Goal: Information Seeking & Learning: Learn about a topic

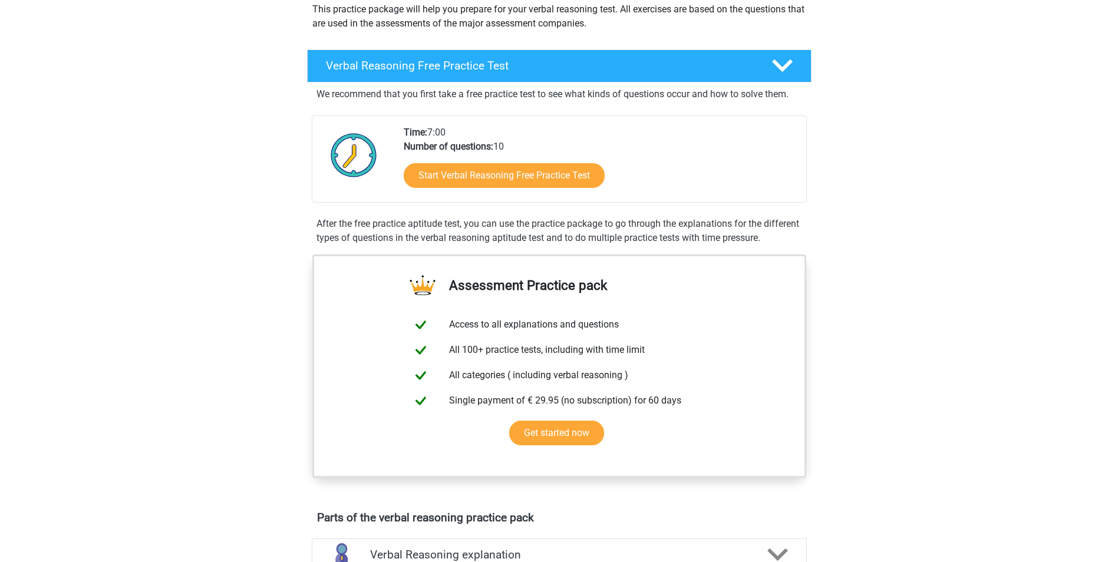
scroll to position [177, 0]
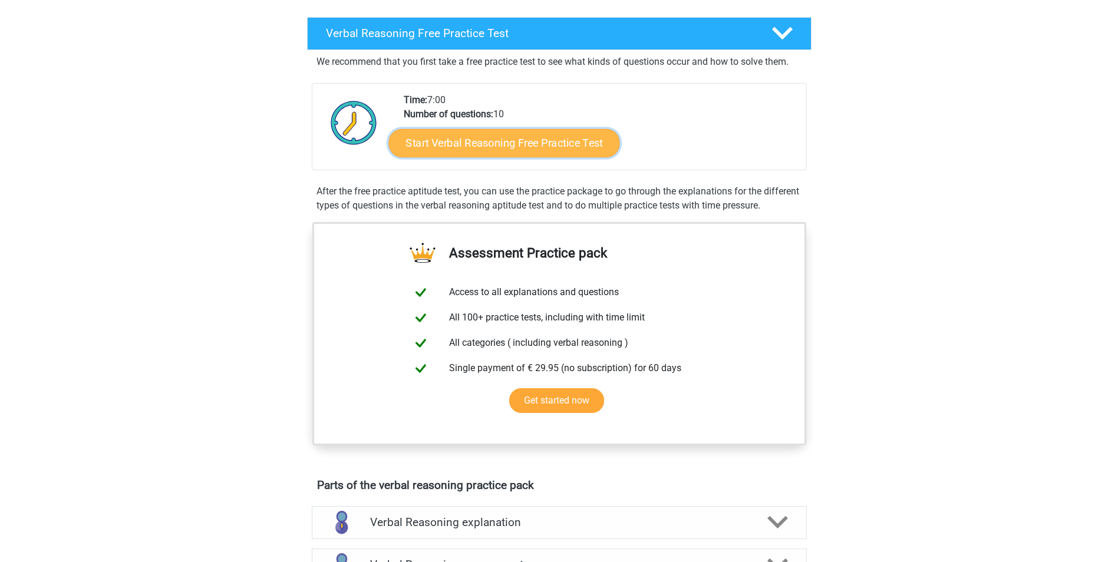
click at [491, 140] on link "Start Verbal Reasoning Free Practice Test" at bounding box center [503, 143] width 231 height 28
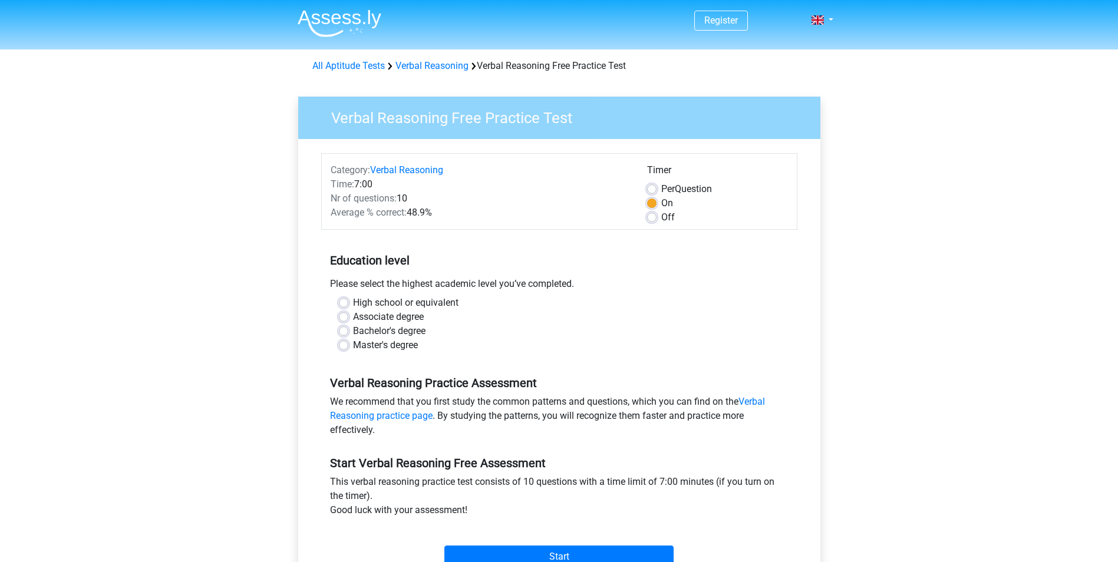
click at [359, 335] on label "Bachelor's degree" at bounding box center [389, 331] width 72 height 14
click at [348, 335] on input "Bachelor's degree" at bounding box center [343, 330] width 9 height 12
radio input "true"
click at [522, 552] on input "Start" at bounding box center [558, 557] width 229 height 22
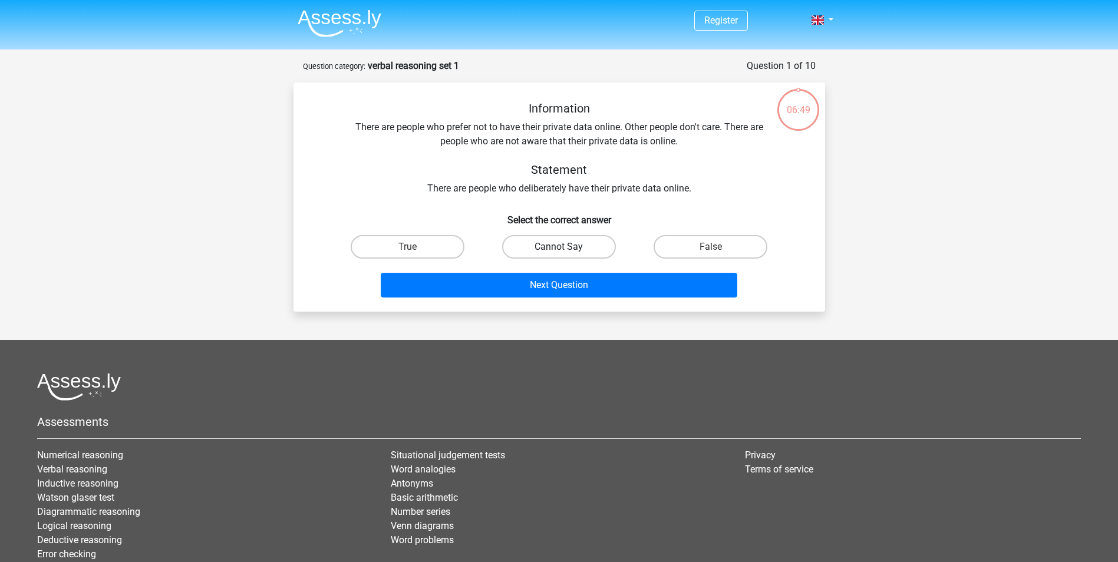
click at [551, 249] on label "Cannot Say" at bounding box center [559, 247] width 114 height 24
click at [559, 249] on input "Cannot Say" at bounding box center [563, 251] width 8 height 8
radio input "true"
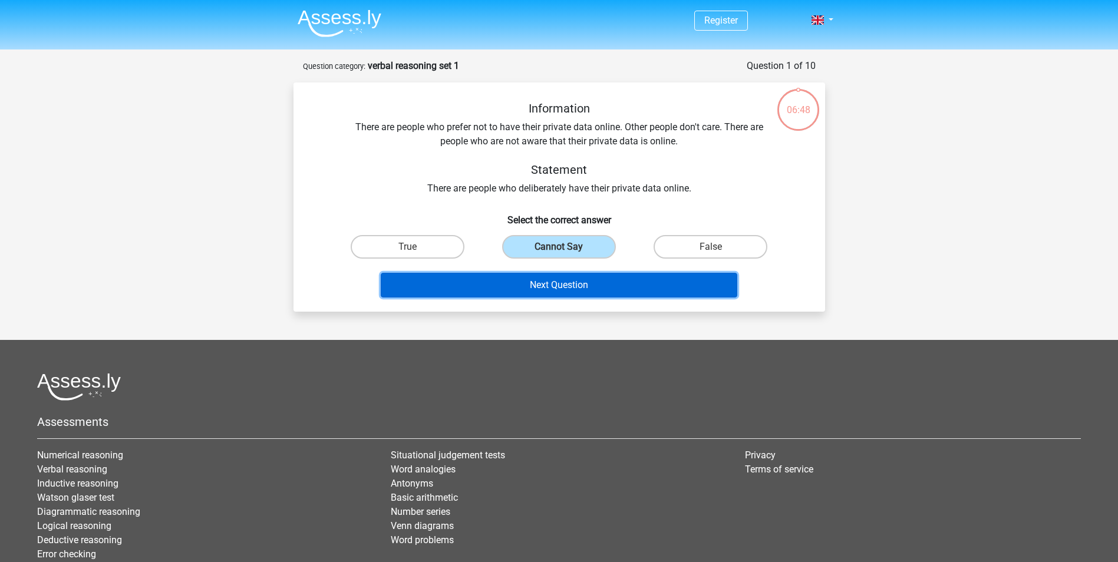
click at [551, 277] on button "Next Question" at bounding box center [559, 285] width 356 height 25
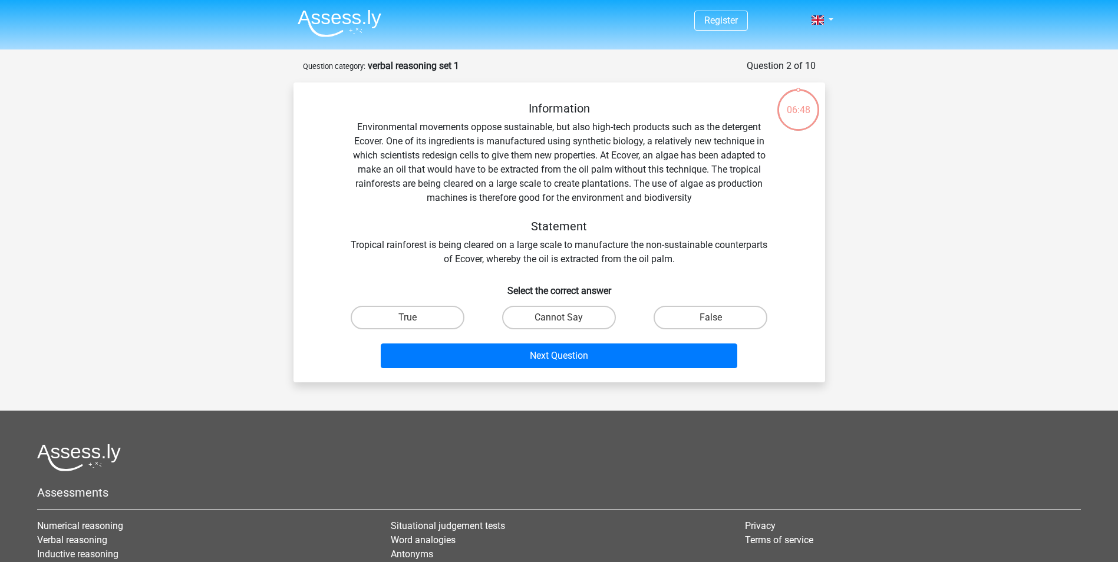
scroll to position [59, 0]
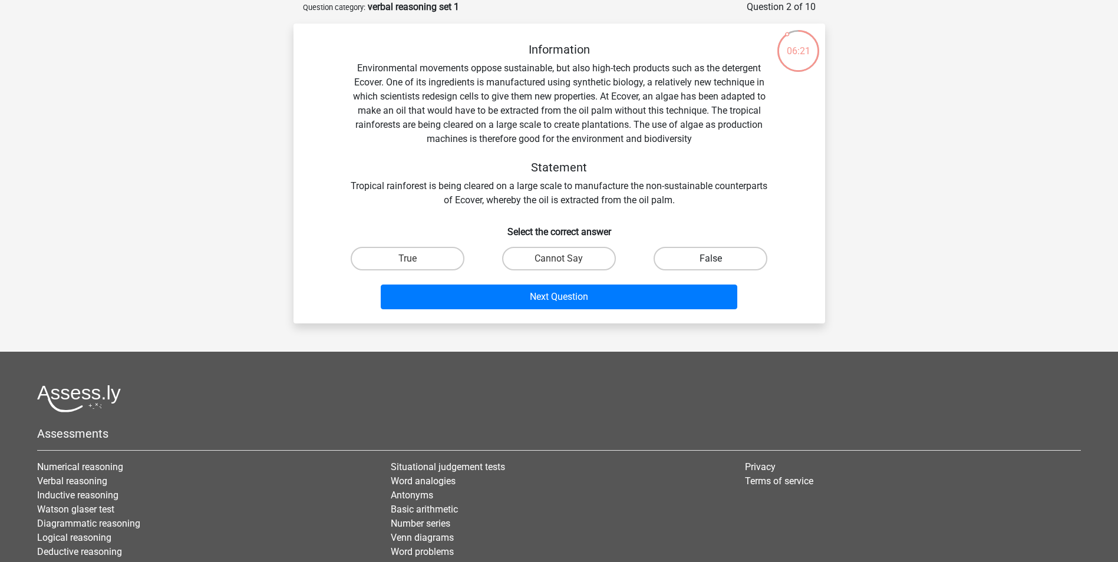
click at [696, 260] on label "False" at bounding box center [710, 259] width 114 height 24
click at [711, 260] on input "False" at bounding box center [715, 263] width 8 height 8
radio input "true"
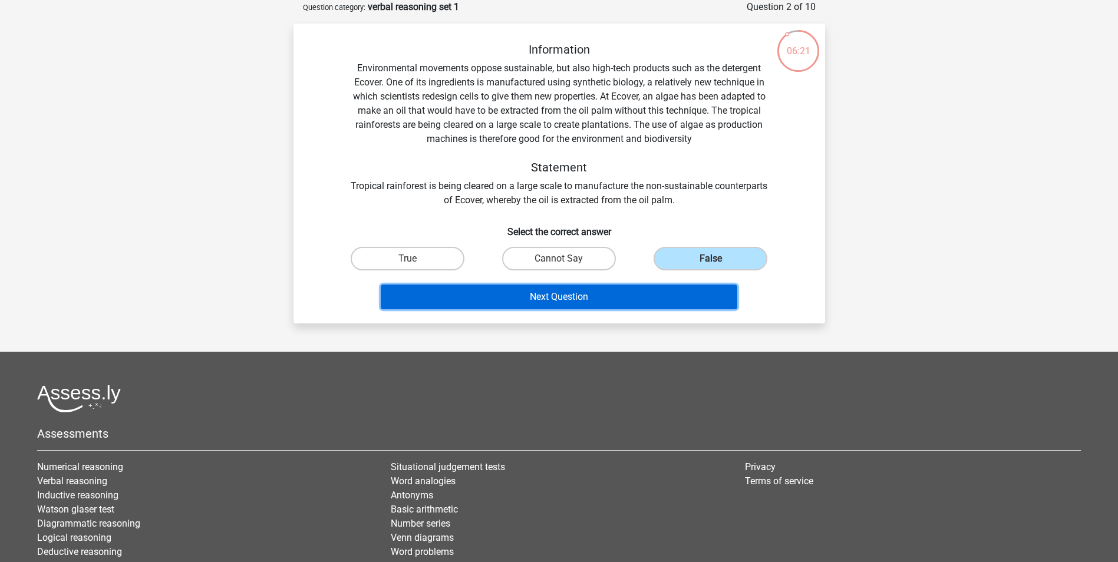
click at [531, 301] on button "Next Question" at bounding box center [559, 297] width 356 height 25
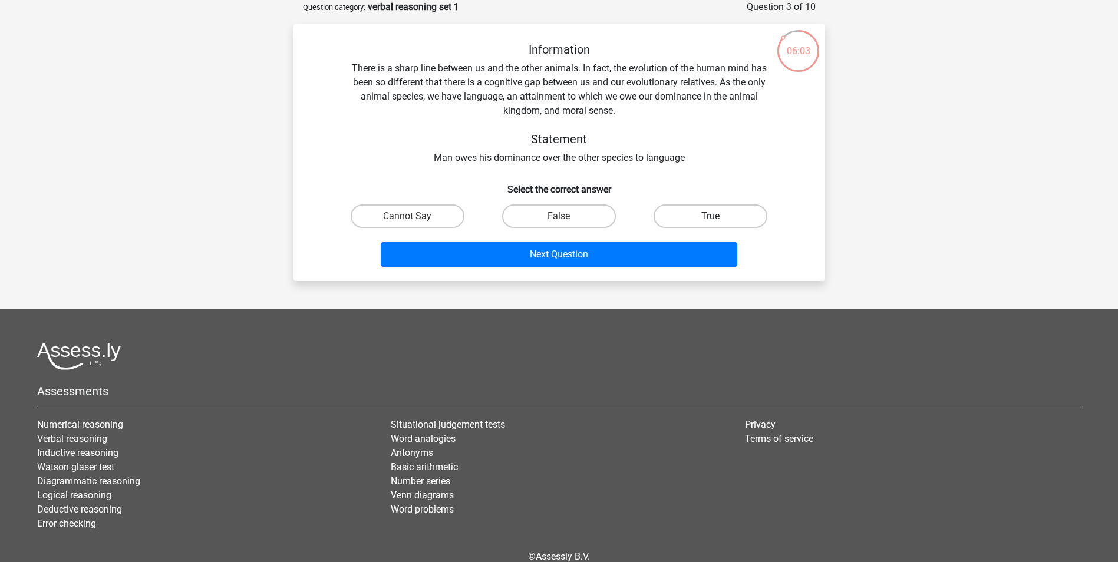
drag, startPoint x: 681, startPoint y: 216, endPoint x: 625, endPoint y: 234, distance: 59.1
click at [681, 215] on label "True" at bounding box center [710, 216] width 114 height 24
click at [711, 216] on input "True" at bounding box center [715, 220] width 8 height 8
radio input "true"
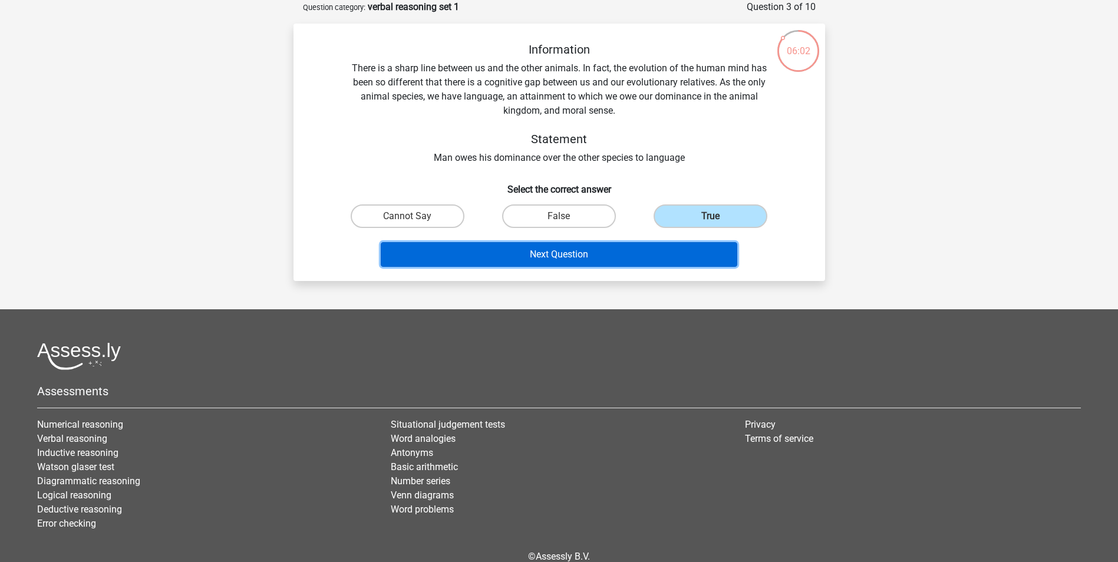
click at [596, 247] on button "Next Question" at bounding box center [559, 254] width 356 height 25
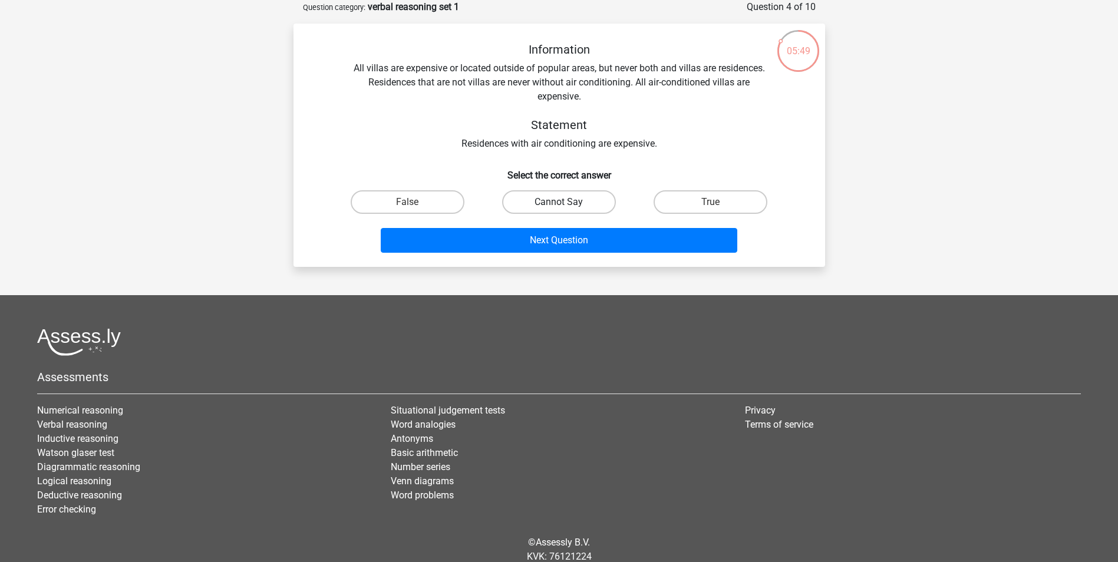
click at [590, 199] on label "Cannot Say" at bounding box center [559, 202] width 114 height 24
click at [566, 202] on input "Cannot Say" at bounding box center [563, 206] width 8 height 8
radio input "true"
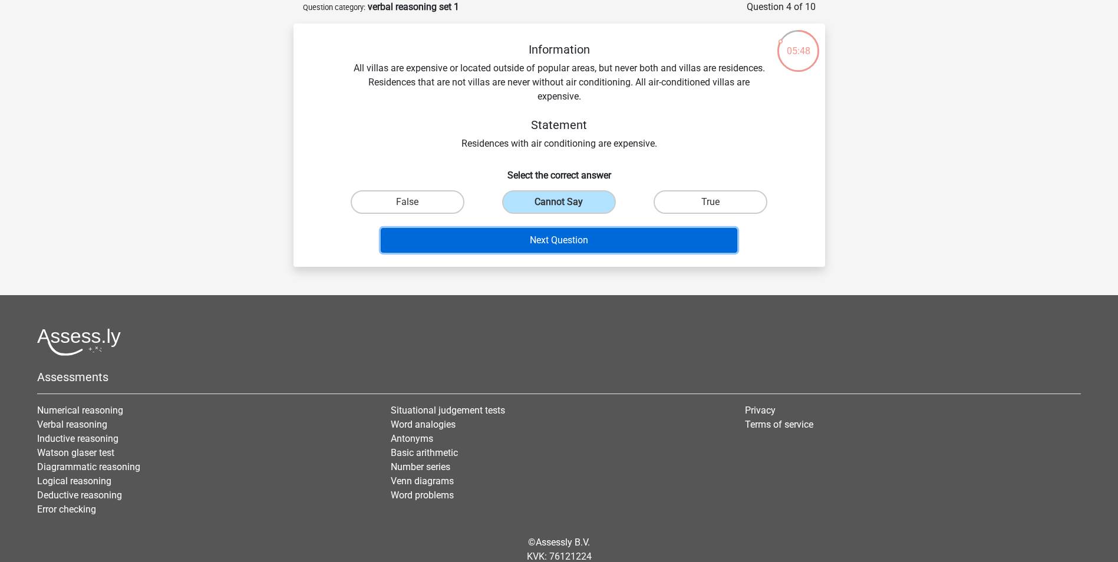
click at [590, 239] on button "Next Question" at bounding box center [559, 240] width 356 height 25
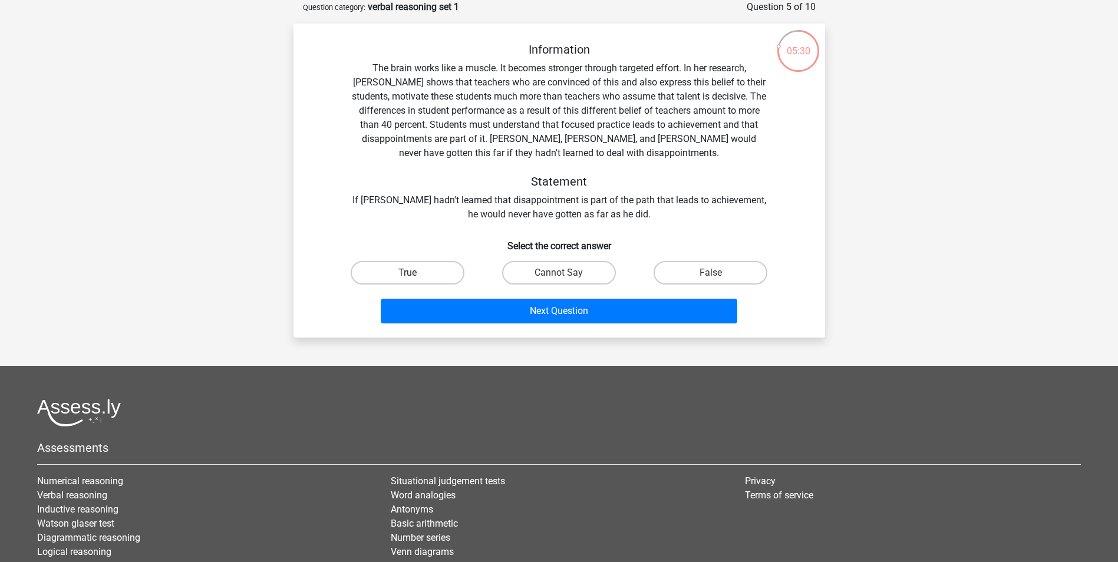
click at [415, 270] on label "True" at bounding box center [408, 273] width 114 height 24
click at [415, 273] on input "True" at bounding box center [411, 277] width 8 height 8
radio input "true"
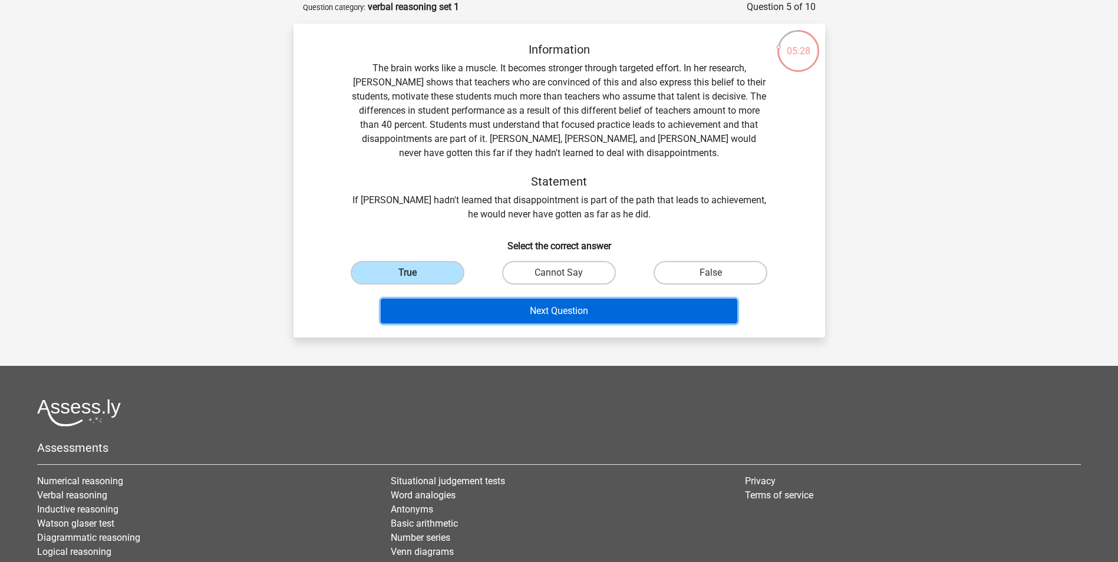
click at [538, 306] on button "Next Question" at bounding box center [559, 311] width 356 height 25
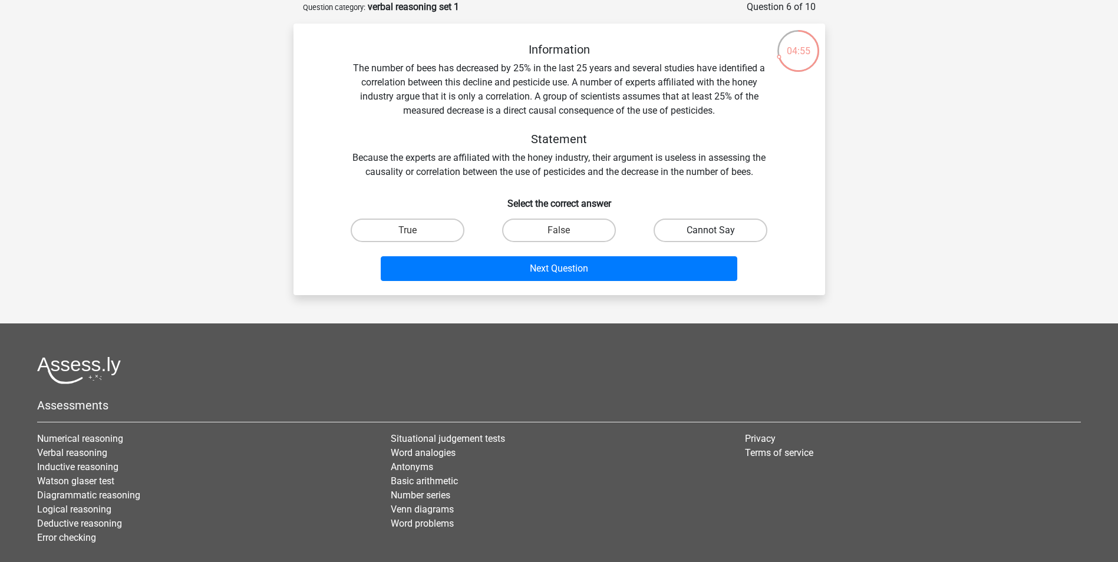
click at [726, 227] on label "Cannot Say" at bounding box center [710, 231] width 114 height 24
click at [718, 230] on input "Cannot Say" at bounding box center [715, 234] width 8 height 8
radio input "true"
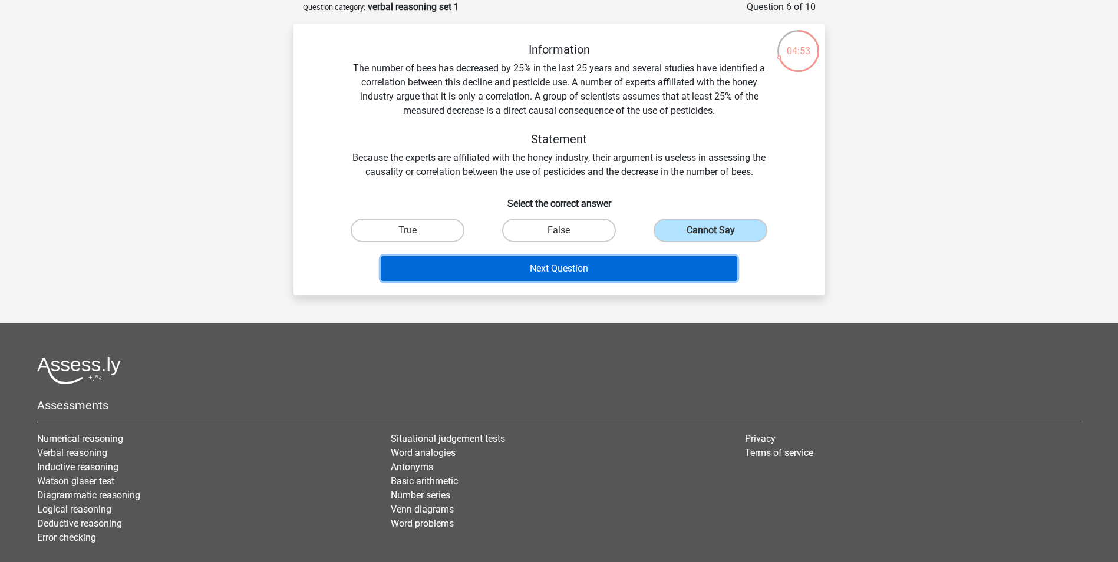
click at [596, 276] on button "Next Question" at bounding box center [559, 268] width 356 height 25
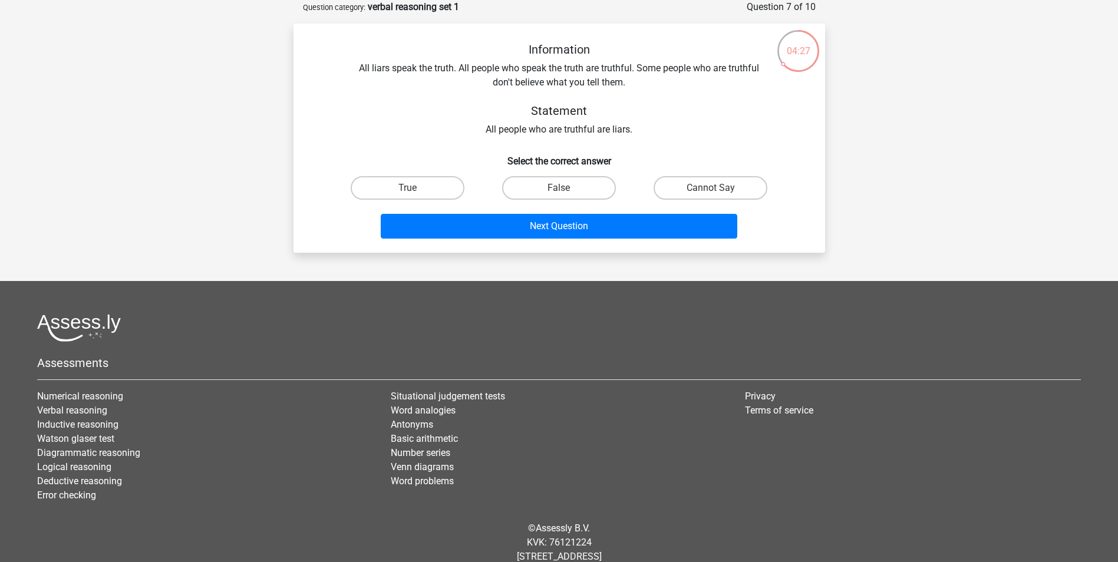
click at [564, 190] on input "False" at bounding box center [563, 192] width 8 height 8
radio input "true"
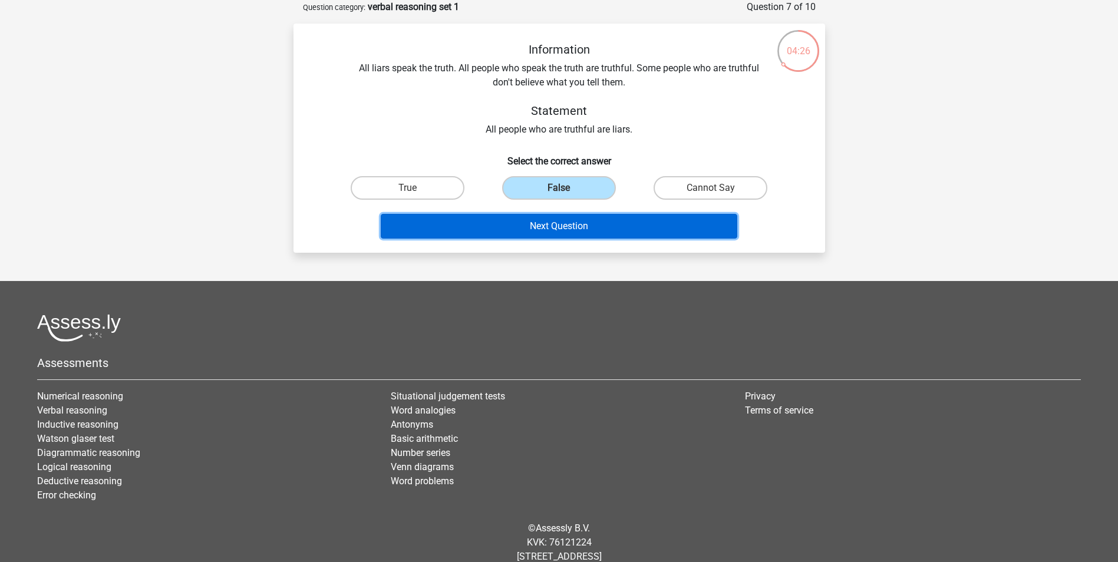
click at [571, 224] on button "Next Question" at bounding box center [559, 226] width 356 height 25
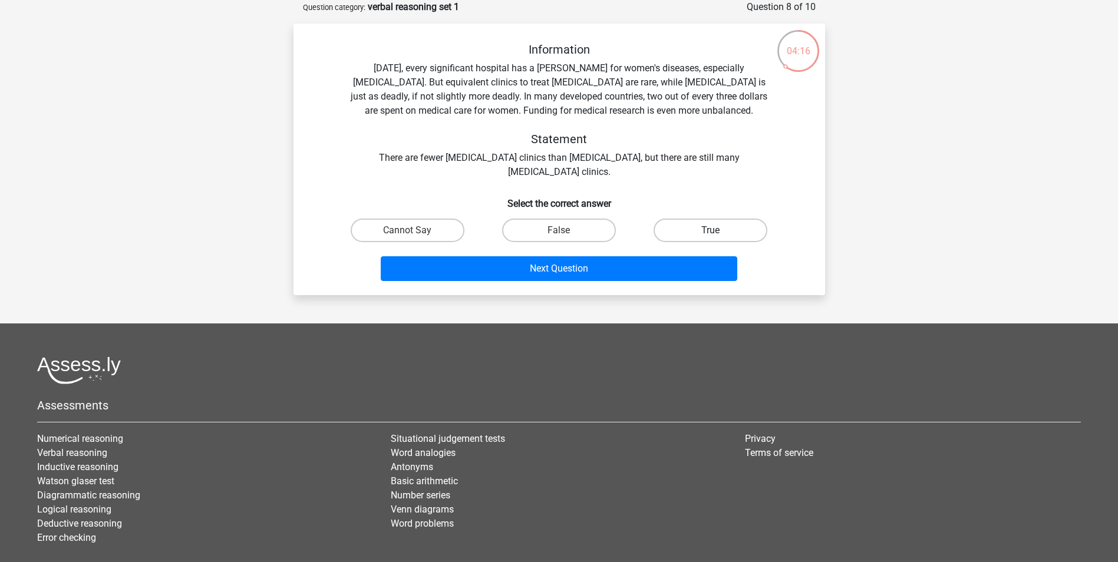
click at [741, 225] on label "True" at bounding box center [710, 231] width 114 height 24
click at [718, 230] on input "True" at bounding box center [715, 234] width 8 height 8
radio input "true"
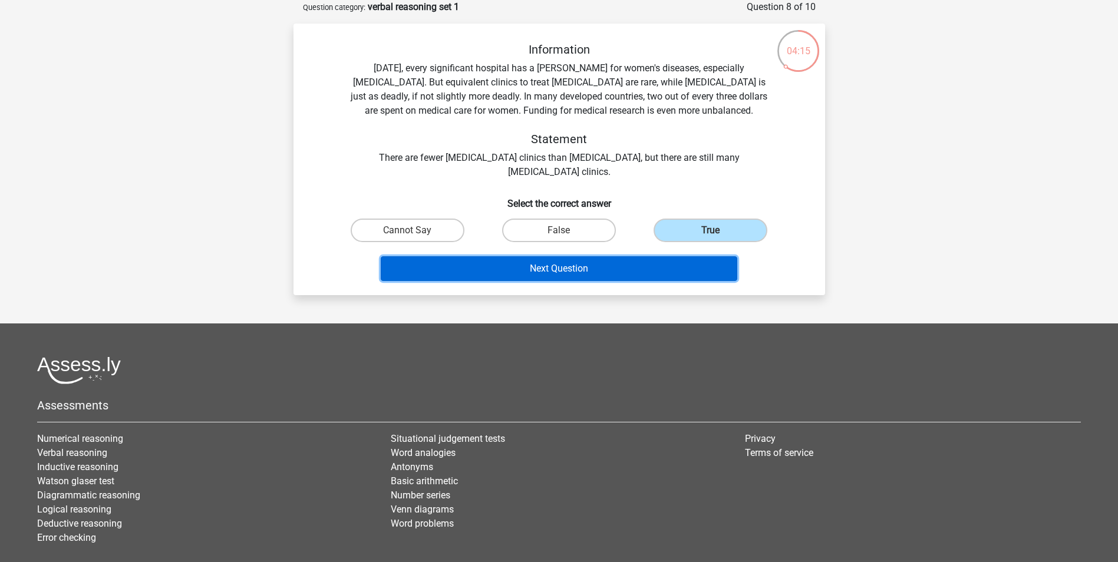
click at [639, 265] on button "Next Question" at bounding box center [559, 268] width 356 height 25
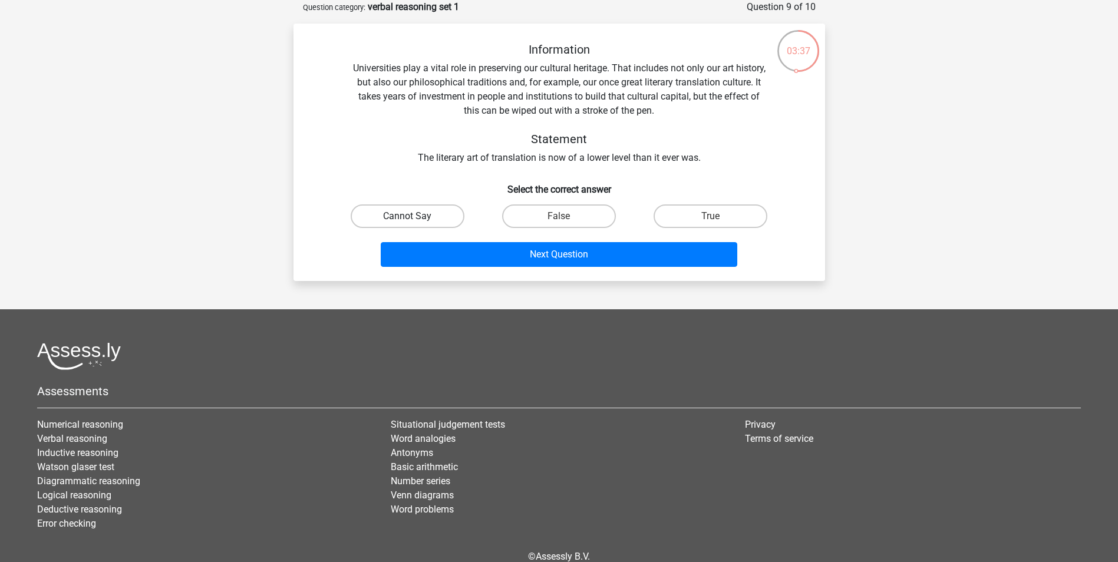
click at [452, 215] on label "Cannot Say" at bounding box center [408, 216] width 114 height 24
click at [415, 216] on input "Cannot Say" at bounding box center [411, 220] width 8 height 8
radio input "true"
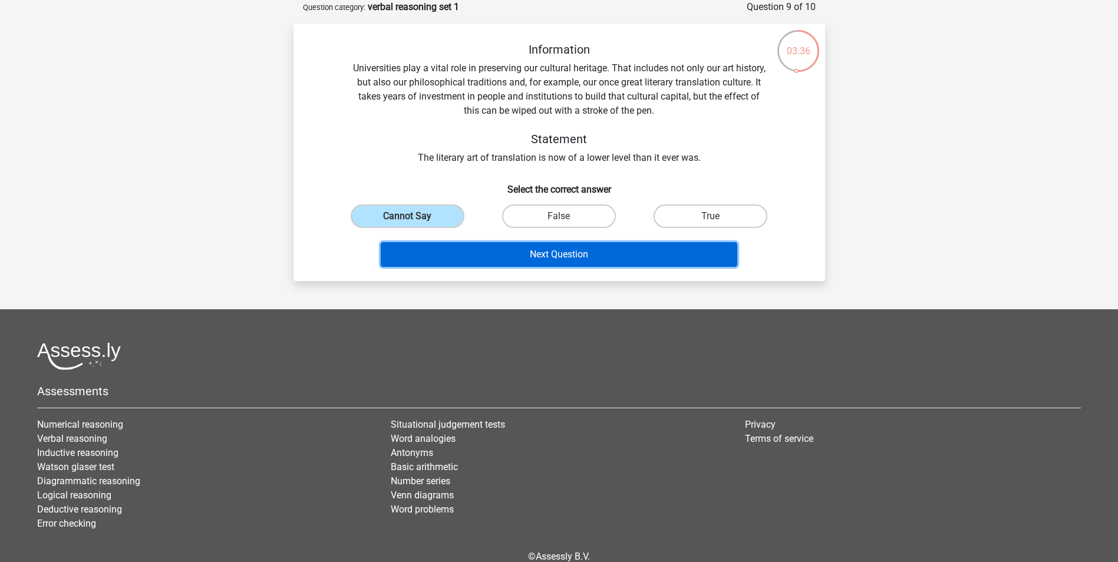
click at [526, 252] on button "Next Question" at bounding box center [559, 254] width 356 height 25
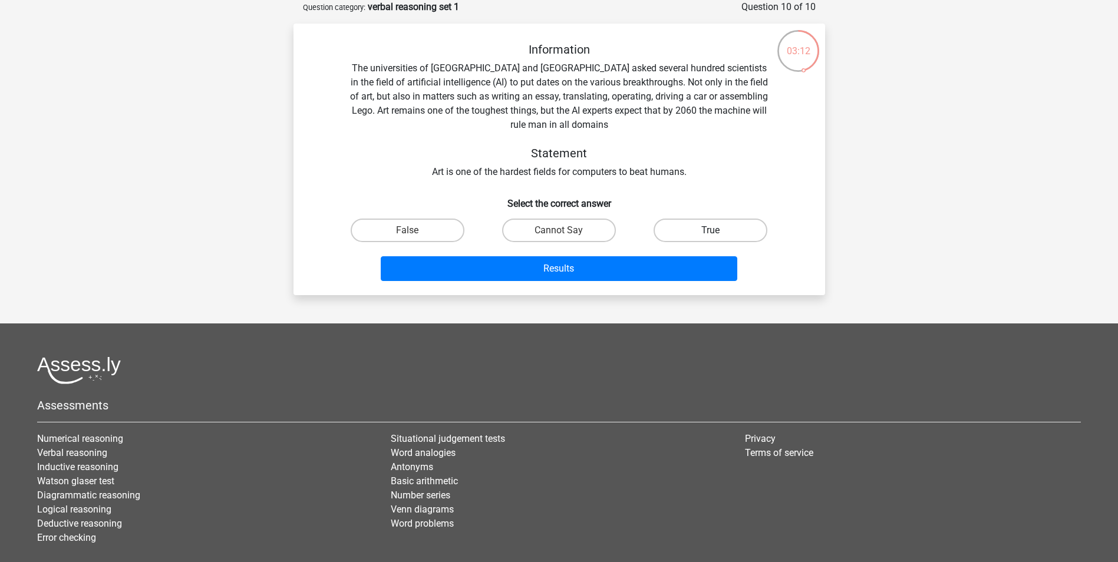
click at [684, 232] on label "True" at bounding box center [710, 231] width 114 height 24
click at [711, 232] on input "True" at bounding box center [715, 234] width 8 height 8
radio input "true"
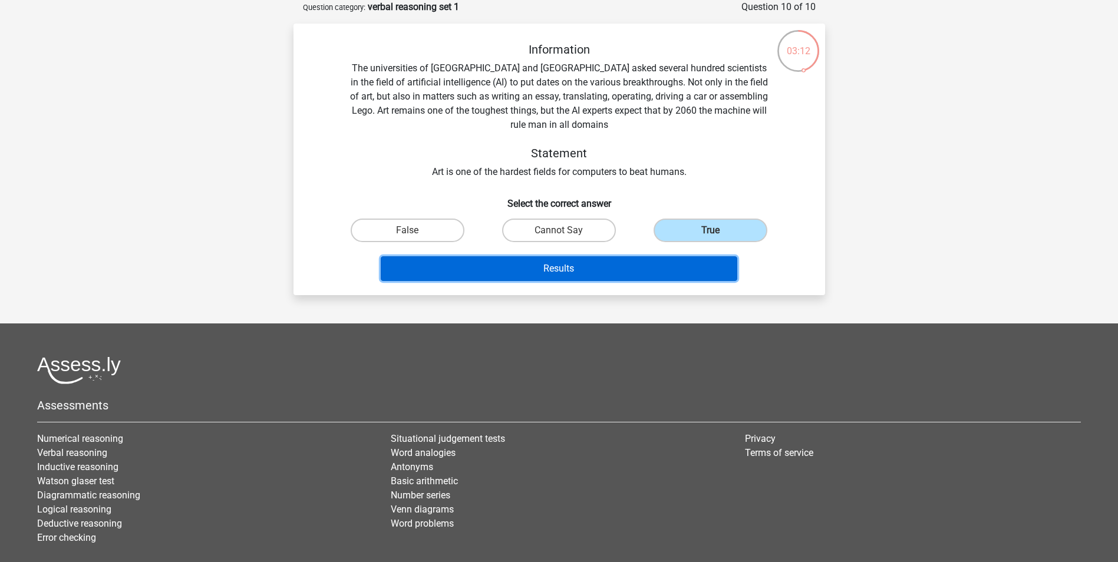
click at [617, 270] on button "Results" at bounding box center [559, 268] width 356 height 25
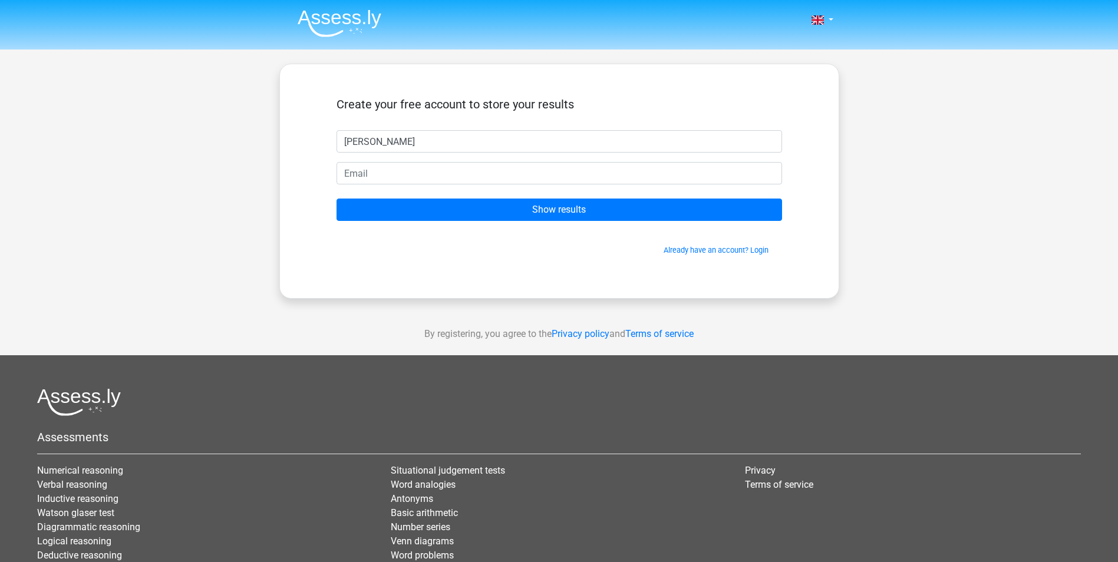
type input "[PERSON_NAME]"
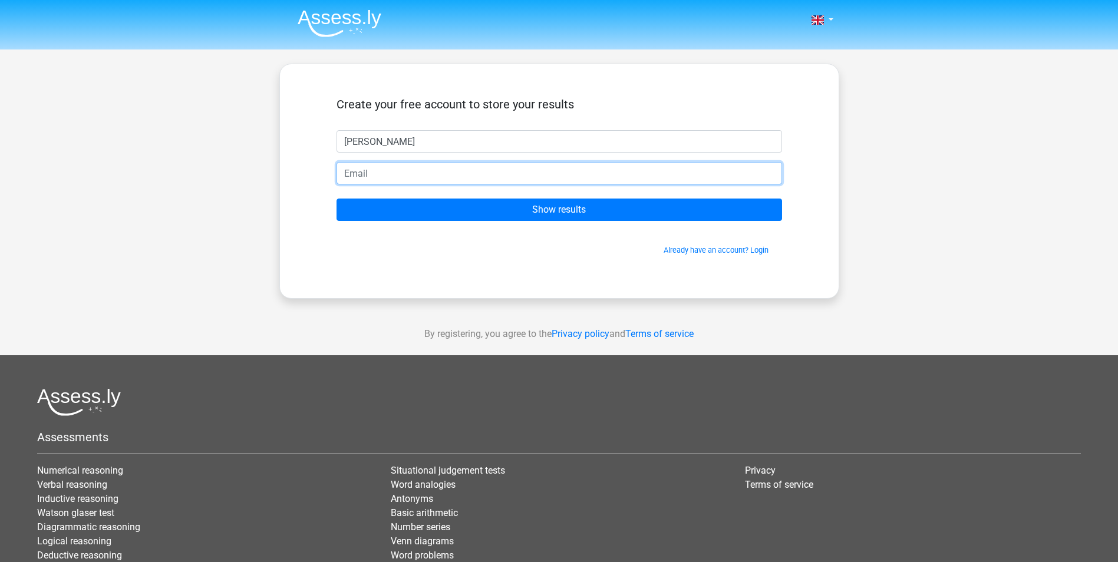
click at [410, 174] on input "email" at bounding box center [558, 173] width 445 height 22
type input "[EMAIL_ADDRESS][DOMAIN_NAME]"
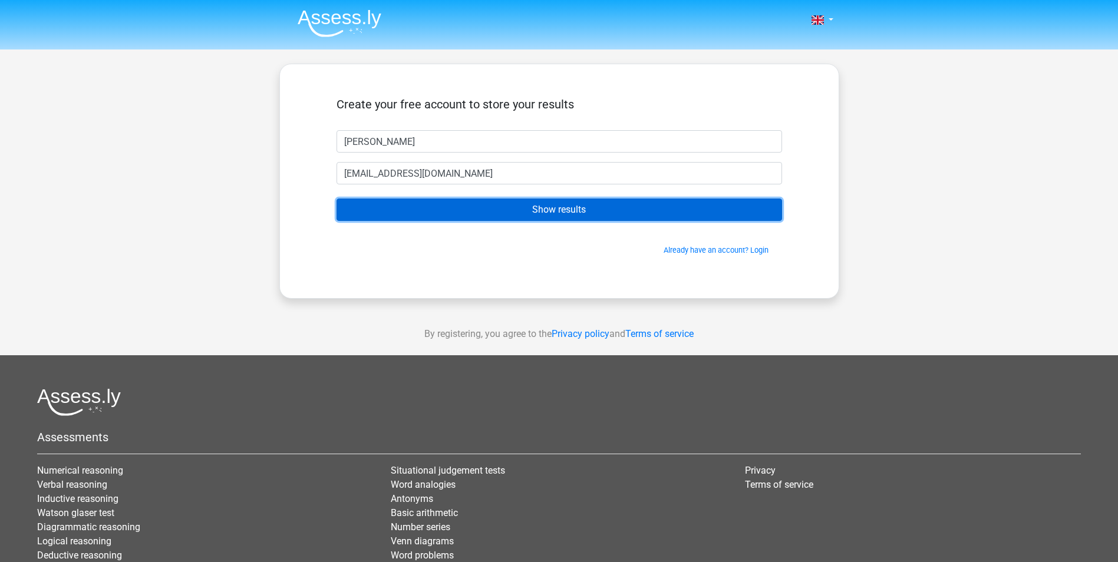
click at [461, 212] on input "Show results" at bounding box center [558, 210] width 445 height 22
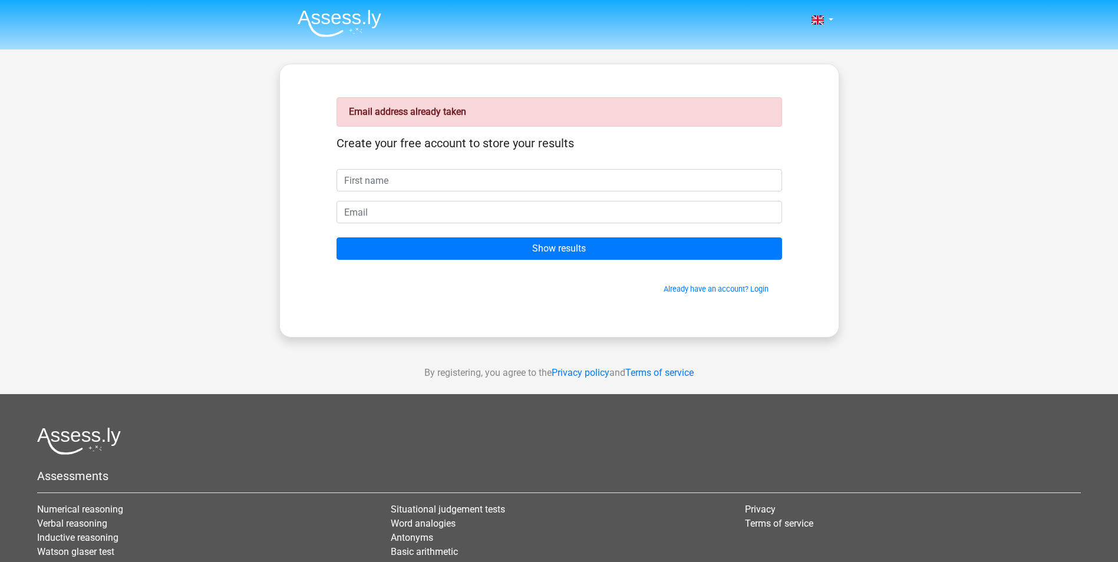
click at [735, 285] on link "Already have an account? Login" at bounding box center [715, 289] width 105 height 9
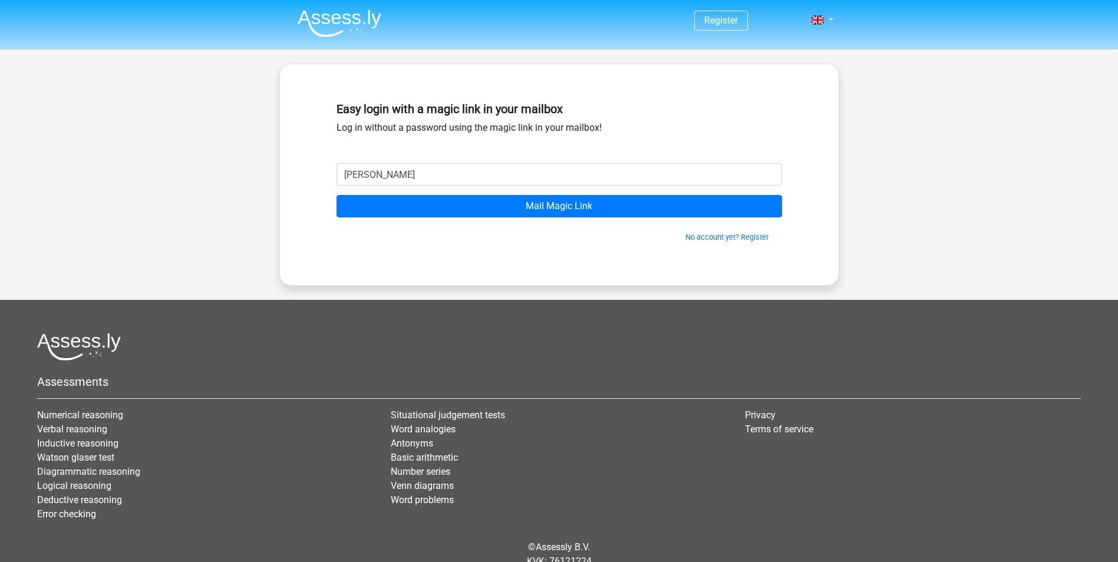
type input "kellyolusoga@hotmail.co.uk"
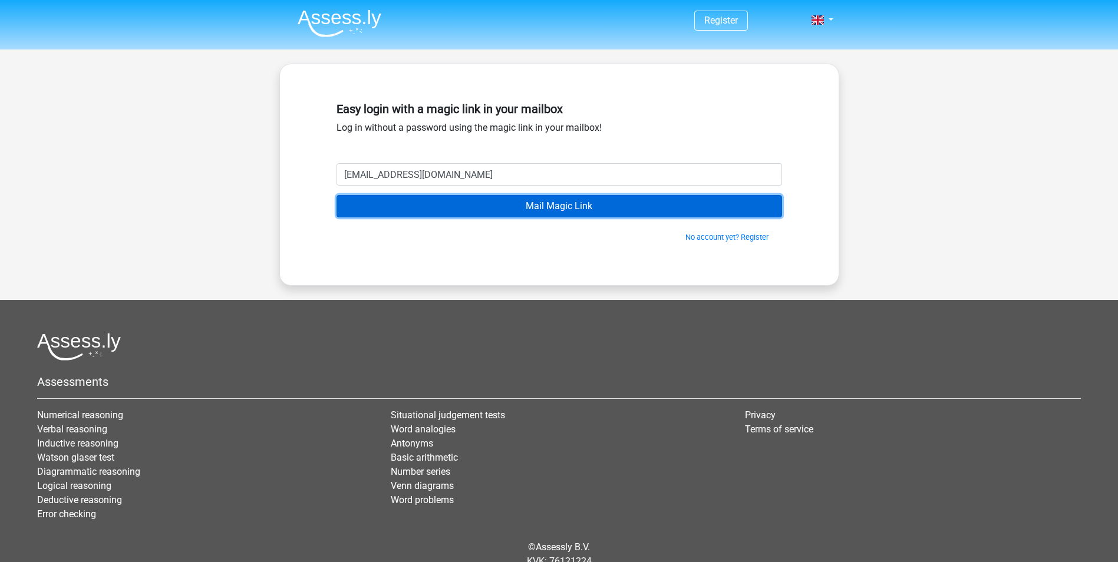
click at [434, 205] on input "Mail Magic Link" at bounding box center [558, 206] width 445 height 22
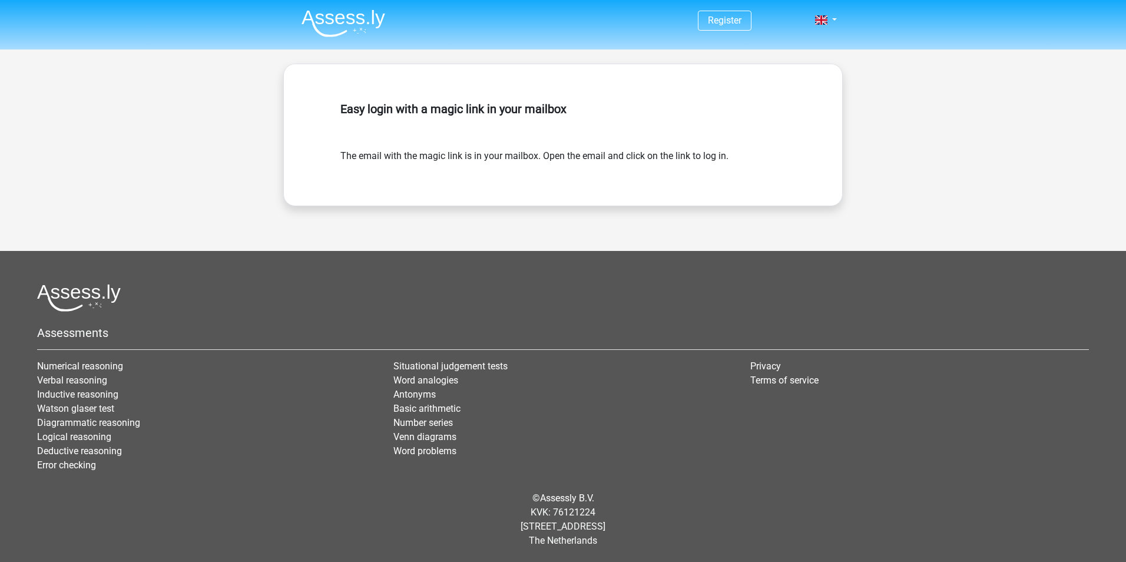
click at [497, 255] on footer "Assessments Numerical reasoning Verbal reasoning Inductive reasoning [PERSON_NA…" at bounding box center [563, 406] width 1126 height 311
click at [834, 15] on link at bounding box center [823, 20] width 24 height 14
click at [785, 39] on link "Login" at bounding box center [791, 47] width 81 height 19
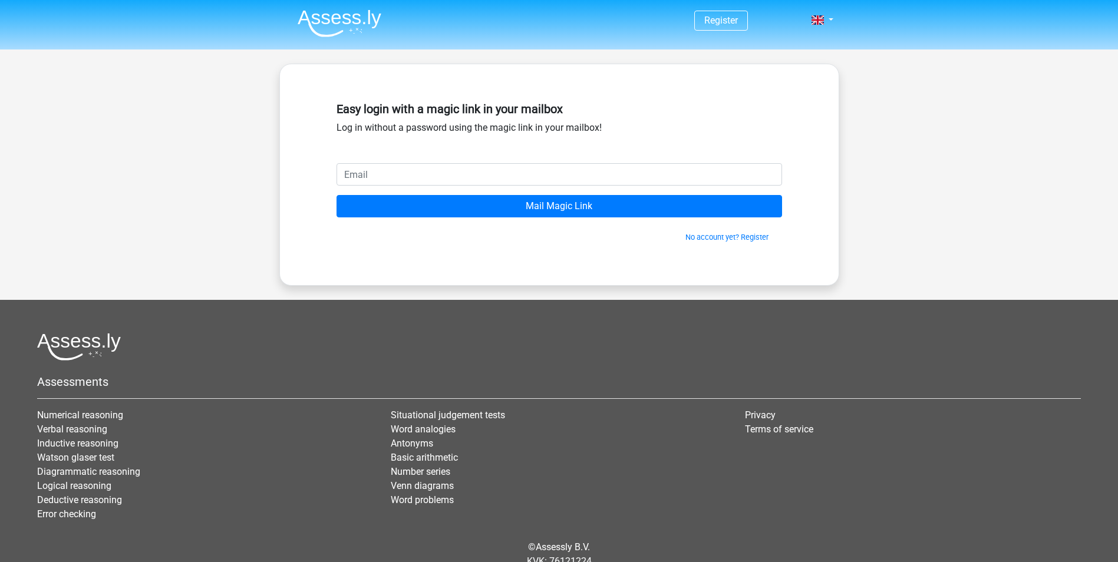
click at [874, 214] on div "Register" at bounding box center [559, 305] width 1118 height 611
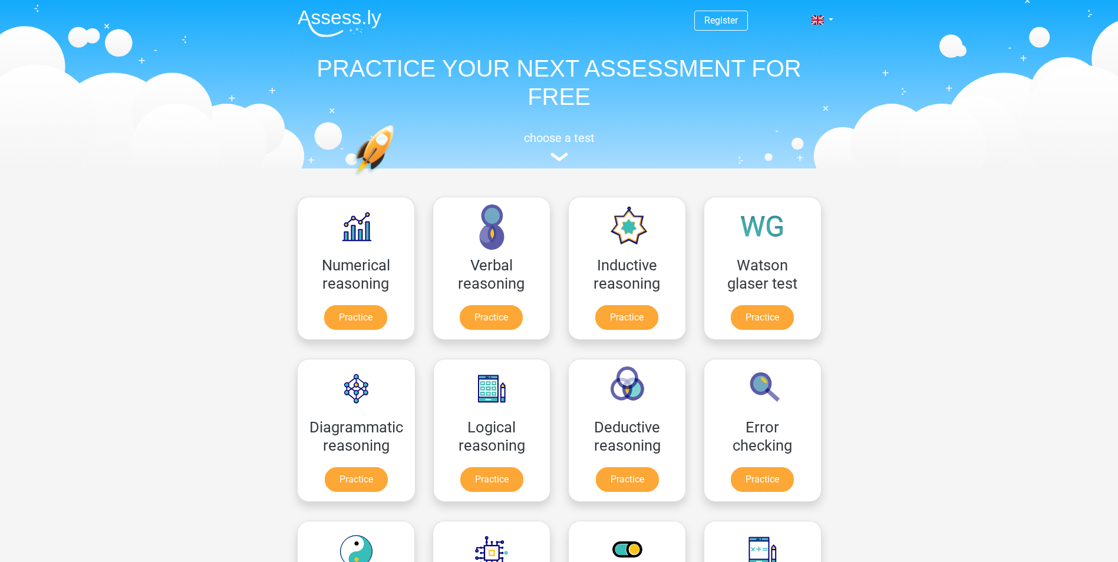
click at [564, 121] on div "Register Nederlands English" at bounding box center [559, 83] width 560 height 162
click at [728, 19] on link "Register" at bounding box center [721, 20] width 34 height 11
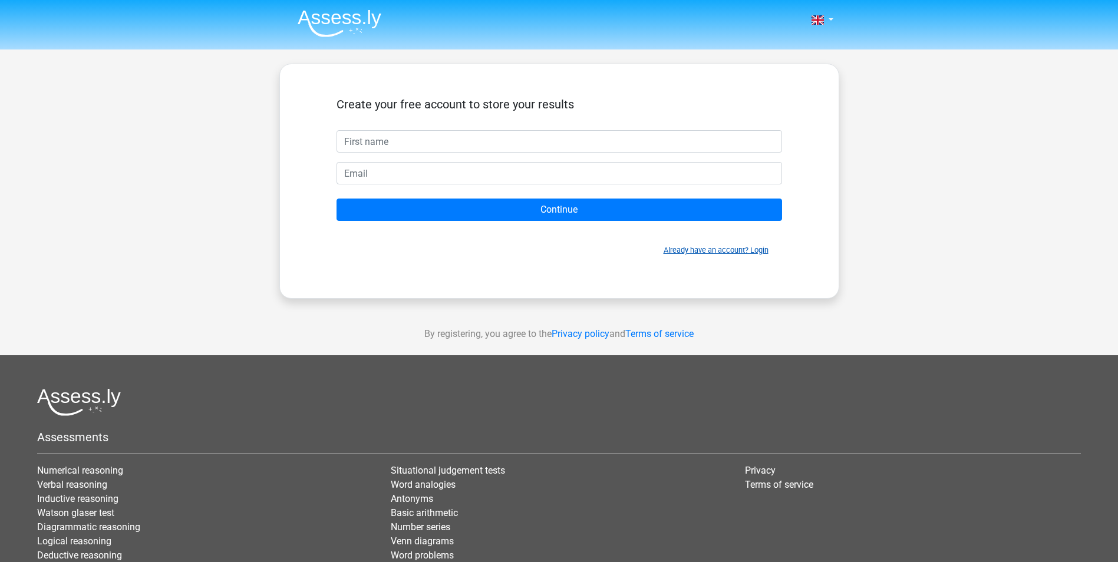
click at [759, 247] on link "Already have an account? Login" at bounding box center [715, 250] width 105 height 9
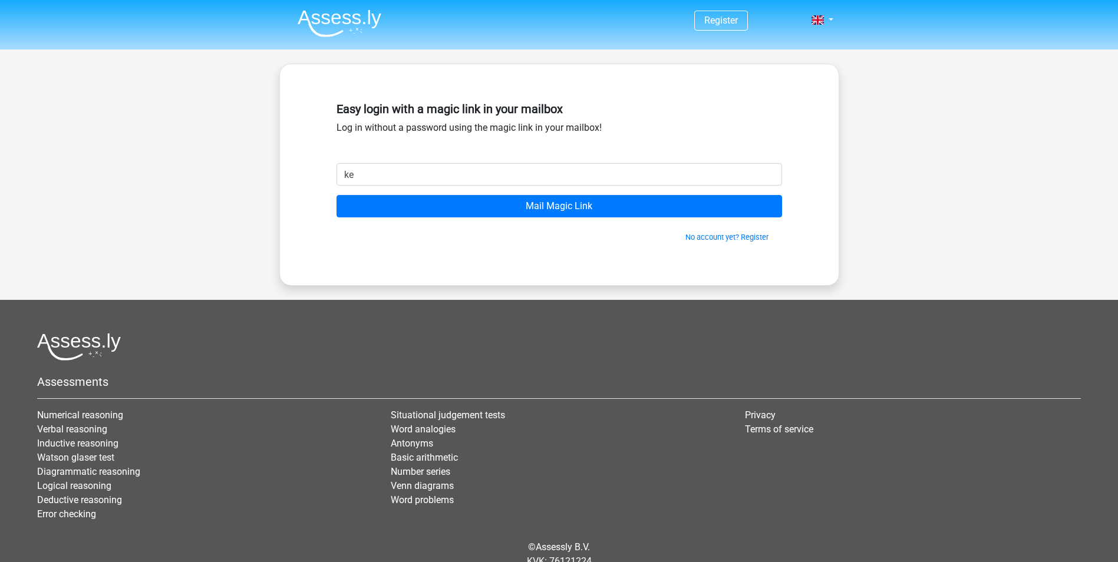
type input "k"
click at [460, 176] on input "email" at bounding box center [558, 174] width 445 height 22
type input "[EMAIL_ADDRESS][DOMAIN_NAME]"
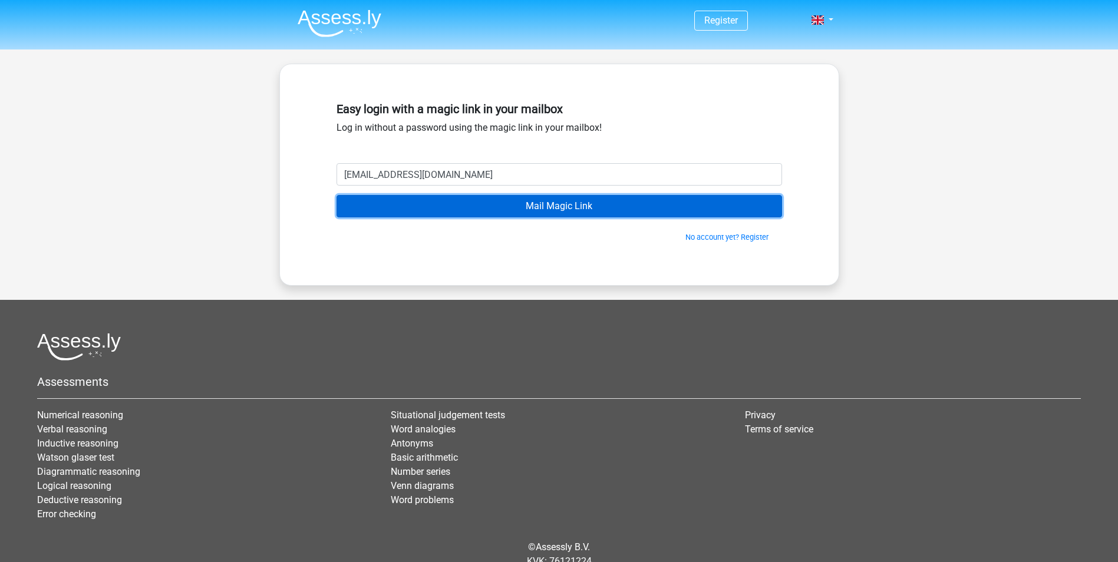
click at [566, 206] on input "Mail Magic Link" at bounding box center [558, 206] width 445 height 22
